Goal: Information Seeking & Learning: Learn about a topic

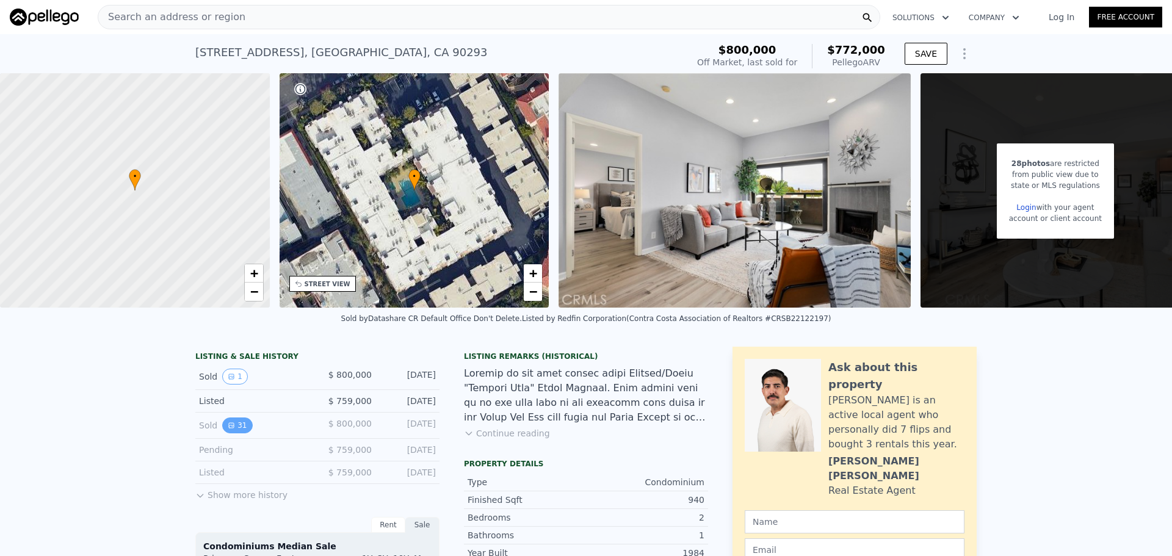
click at [230, 434] on button "31" at bounding box center [237, 426] width 30 height 16
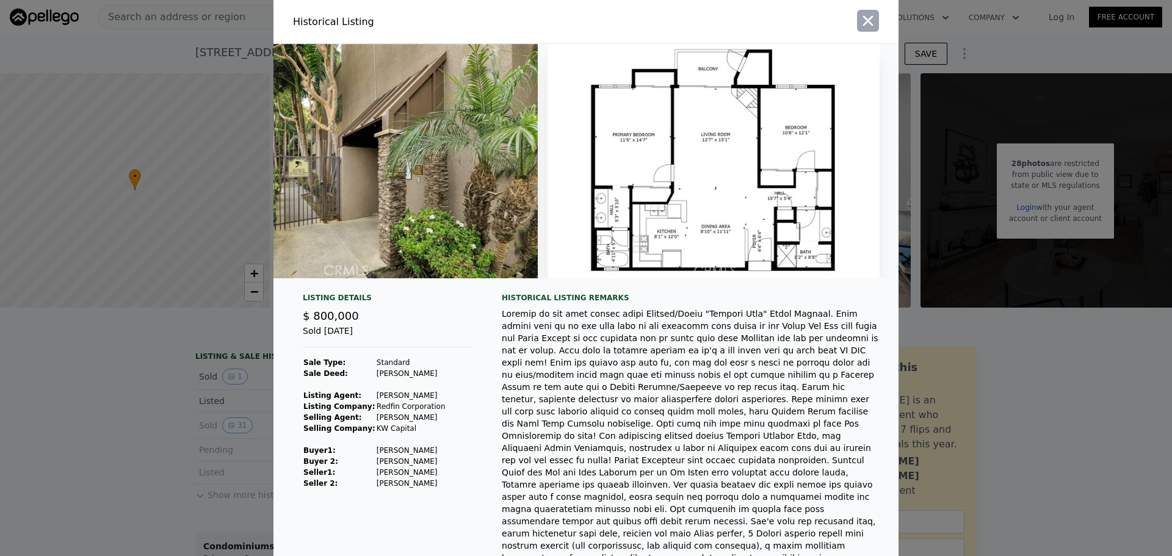
click at [860, 23] on icon "button" at bounding box center [868, 20] width 17 height 17
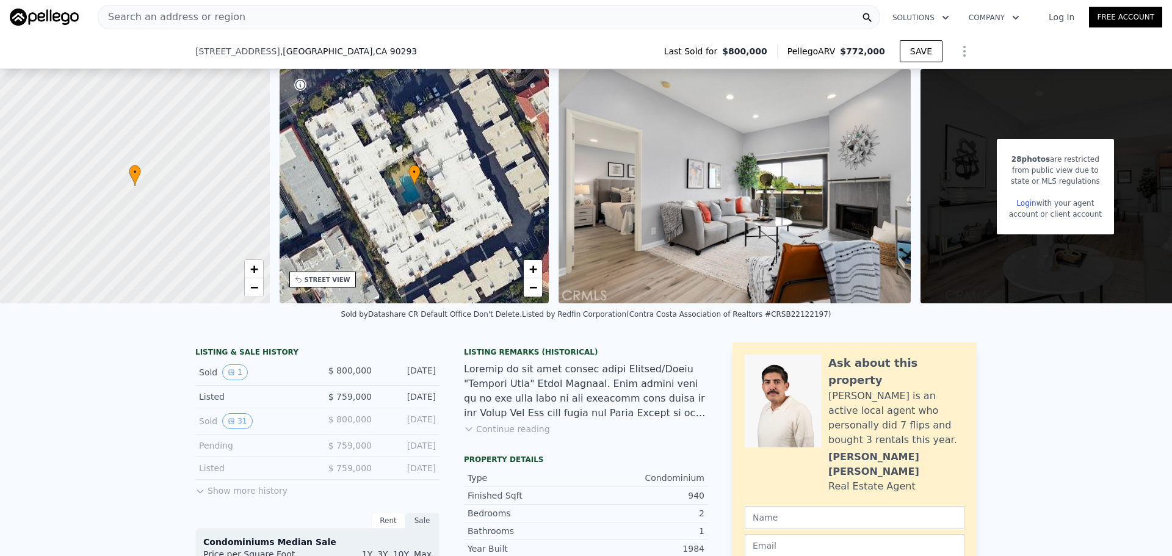
scroll to position [183, 0]
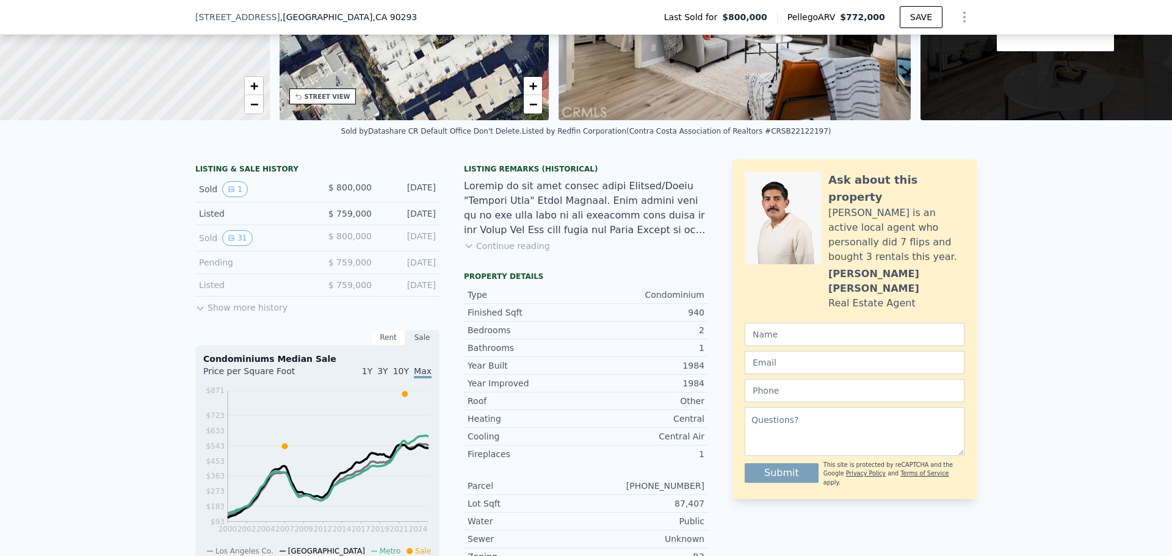
click at [200, 313] on icon at bounding box center [200, 308] width 10 height 10
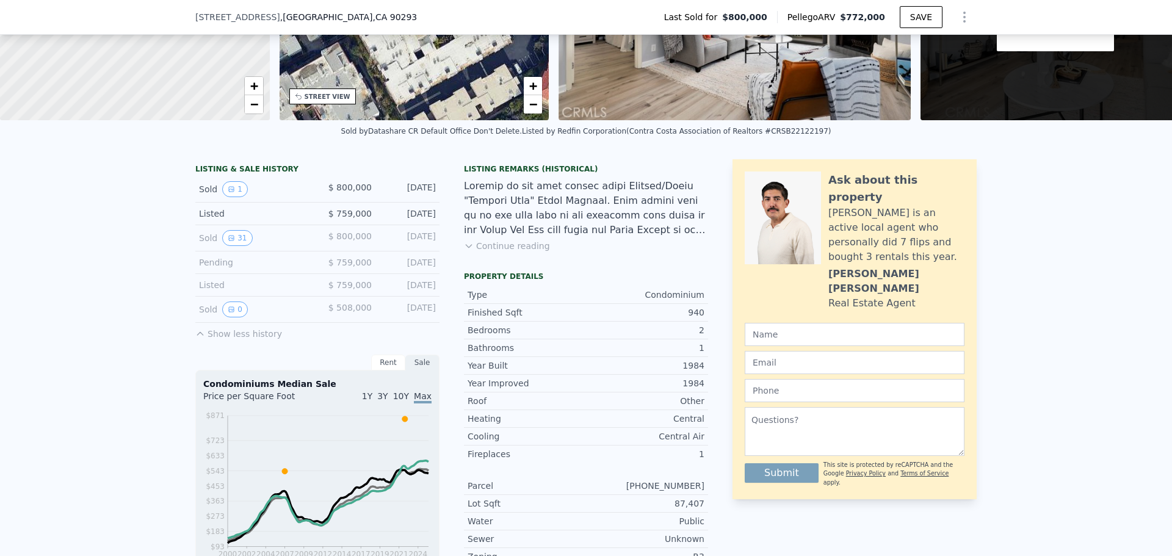
click at [199, 318] on div "Sold 0" at bounding box center [253, 310] width 109 height 16
click at [202, 195] on div "Sold 1" at bounding box center [253, 189] width 109 height 16
click at [222, 197] on button "1" at bounding box center [235, 189] width 26 height 16
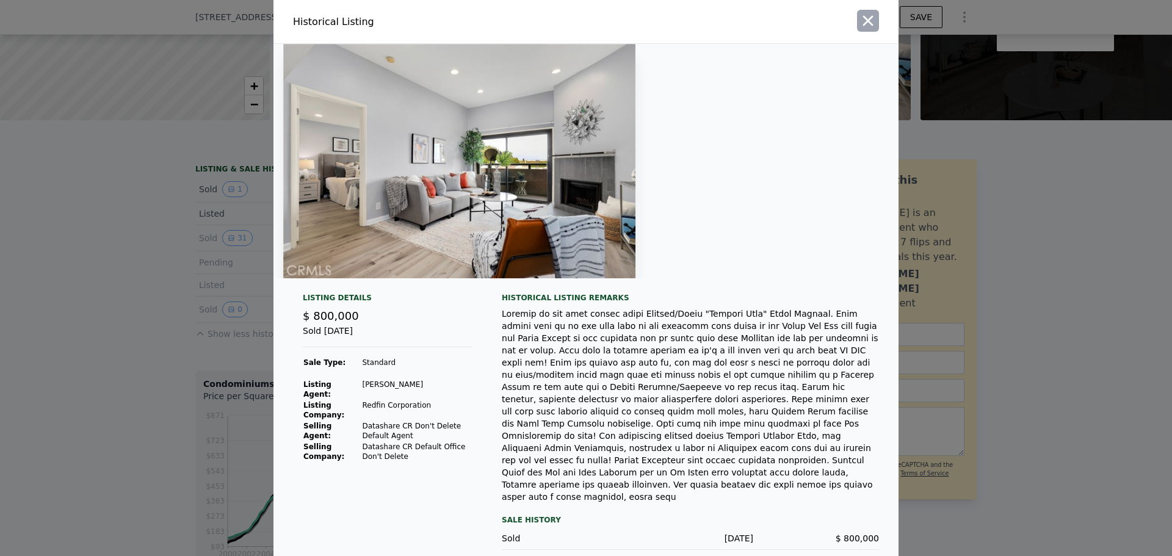
click at [873, 24] on icon "button" at bounding box center [868, 20] width 17 height 17
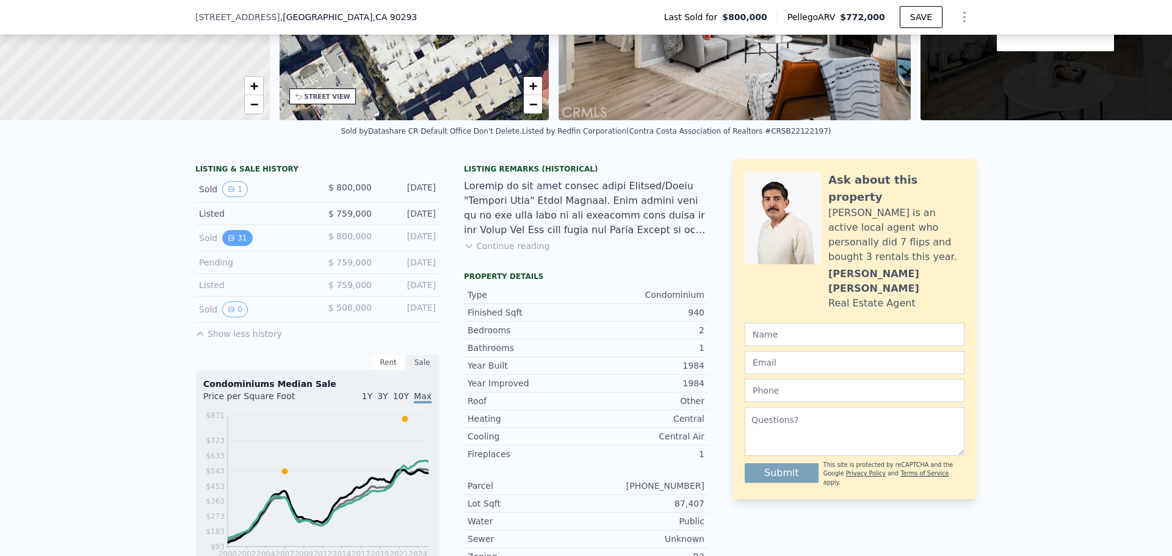
click at [230, 246] on button "31" at bounding box center [237, 238] width 30 height 16
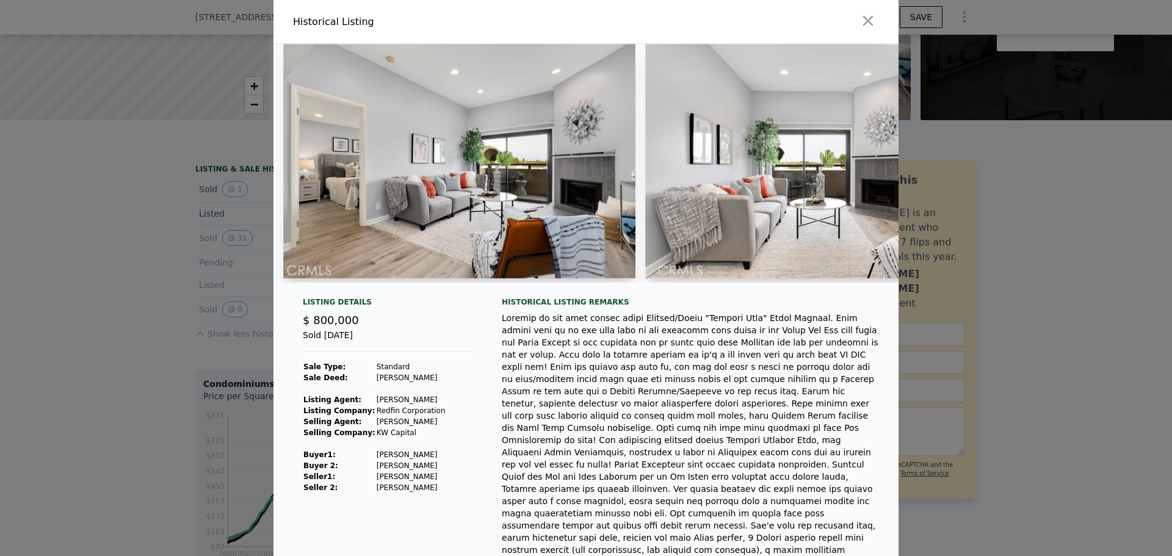
click at [866, 7] on div at bounding box center [745, 21] width 308 height 43
click at [865, 18] on icon "button" at bounding box center [868, 20] width 17 height 17
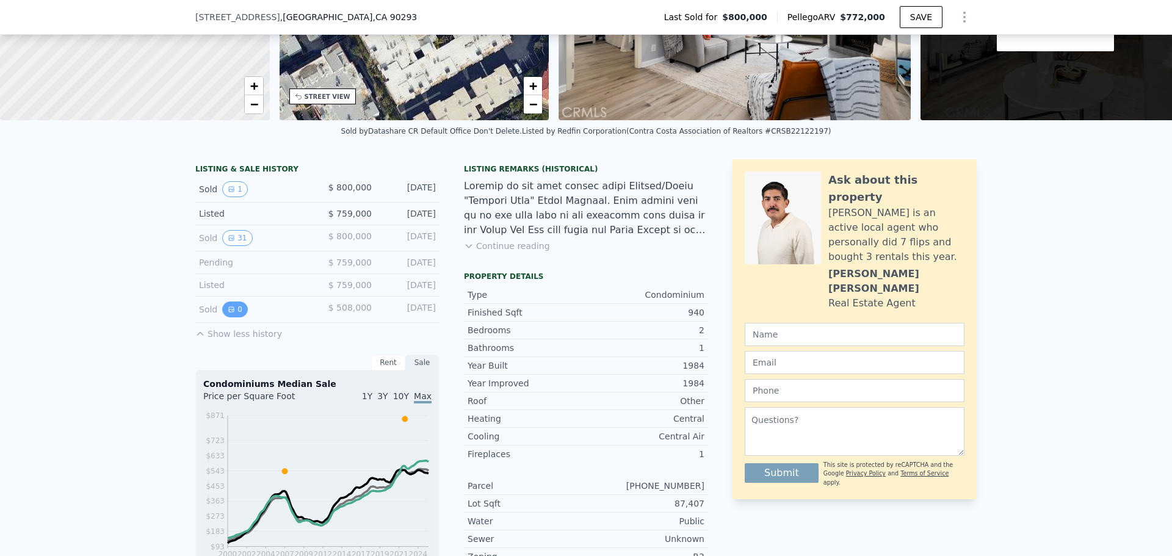
click at [235, 315] on button "0" at bounding box center [235, 310] width 26 height 16
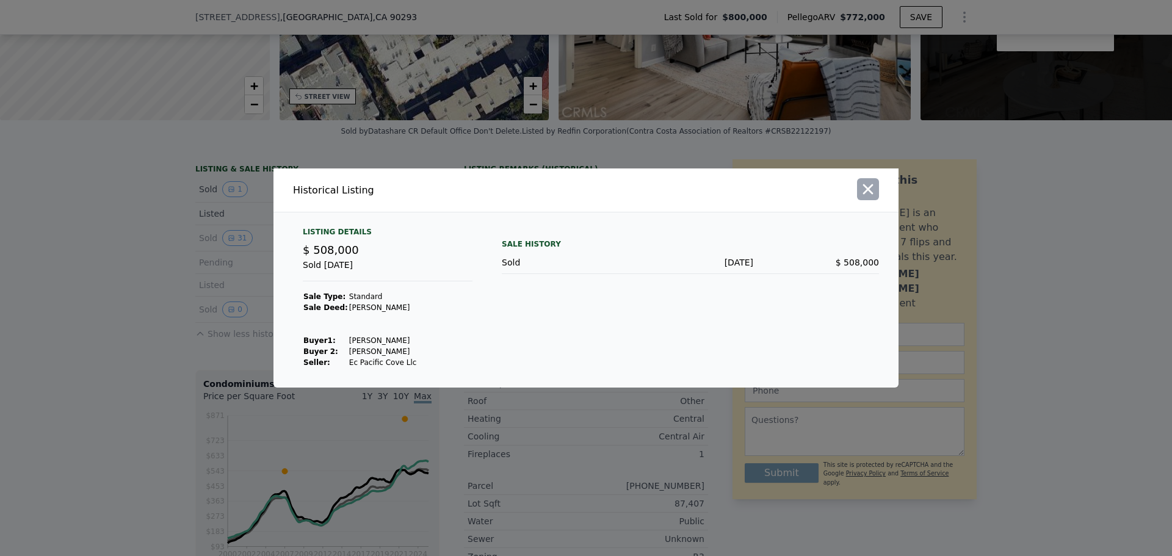
click at [871, 188] on icon "button" at bounding box center [868, 189] width 17 height 17
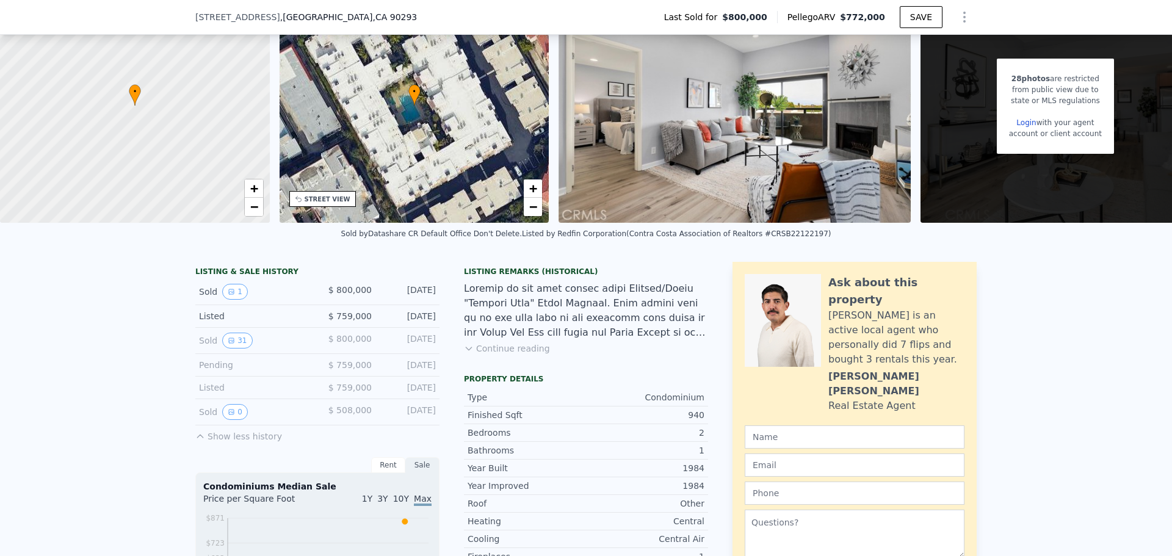
scroll to position [4, 0]
